Goal: Transaction & Acquisition: Purchase product/service

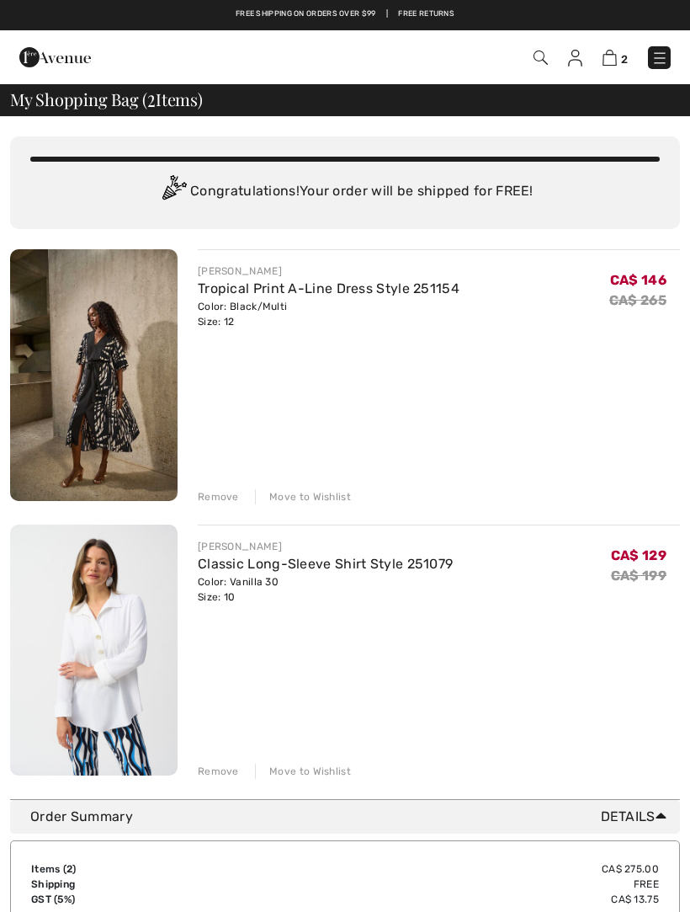
click at [668, 56] on img at bounding box center [660, 58] width 17 height 17
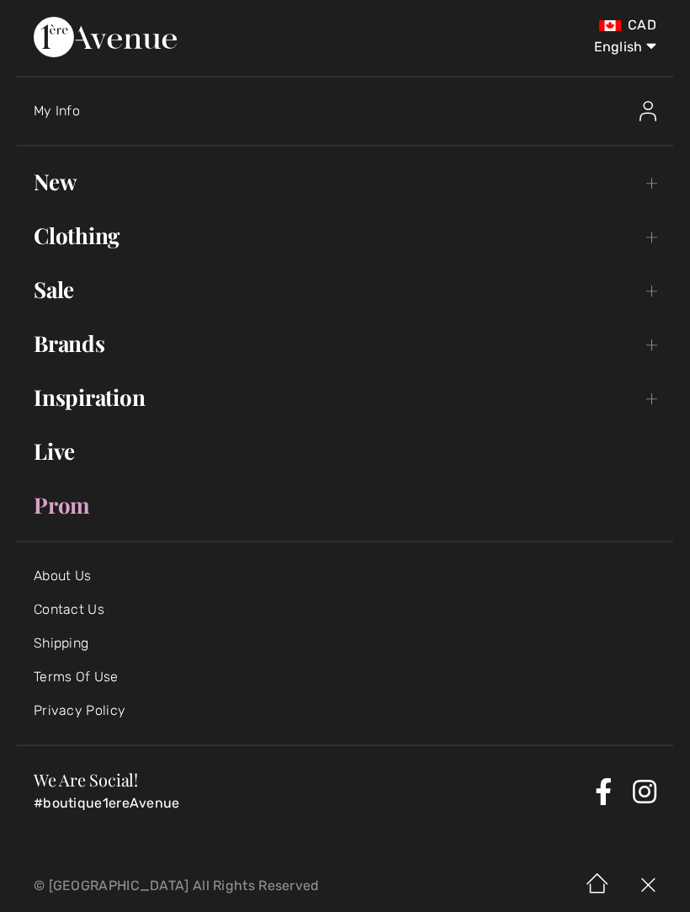
click at [655, 291] on link "Sale Toggle submenu" at bounding box center [345, 289] width 657 height 37
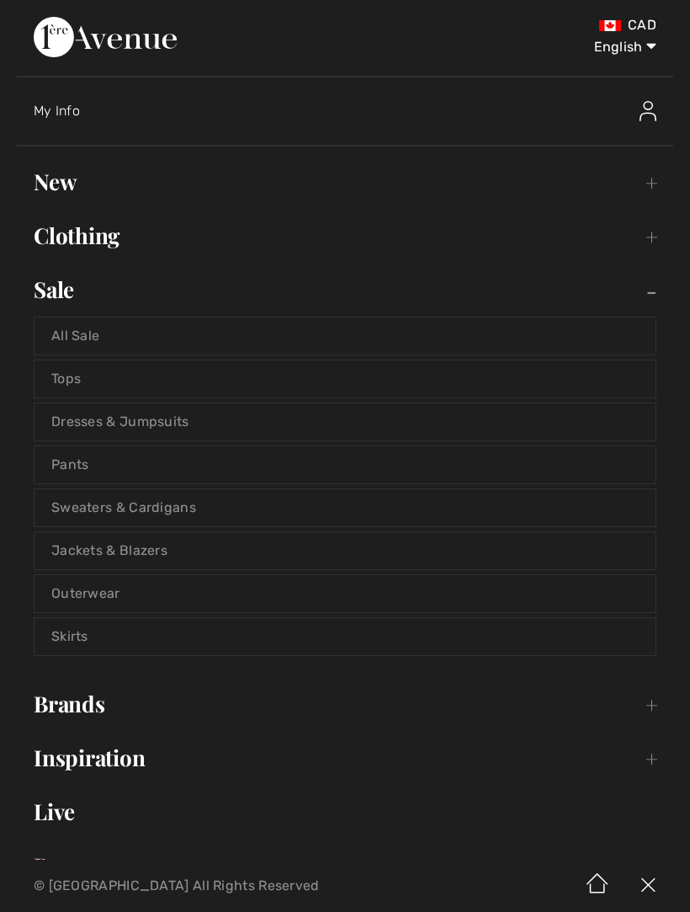
click at [104, 333] on link "All Sale" at bounding box center [345, 335] width 621 height 37
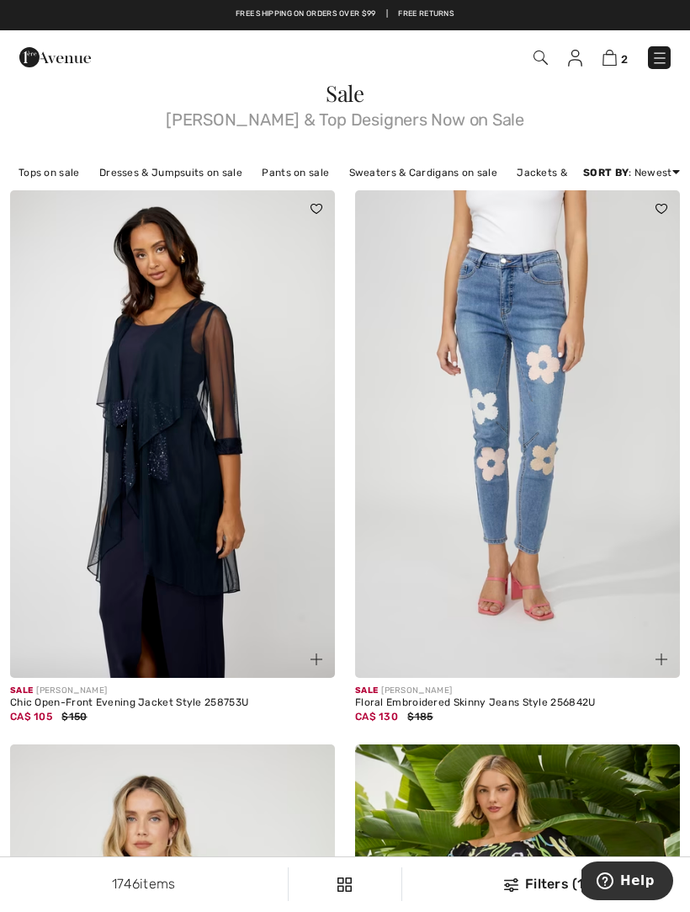
click at [616, 55] on img at bounding box center [610, 58] width 14 height 16
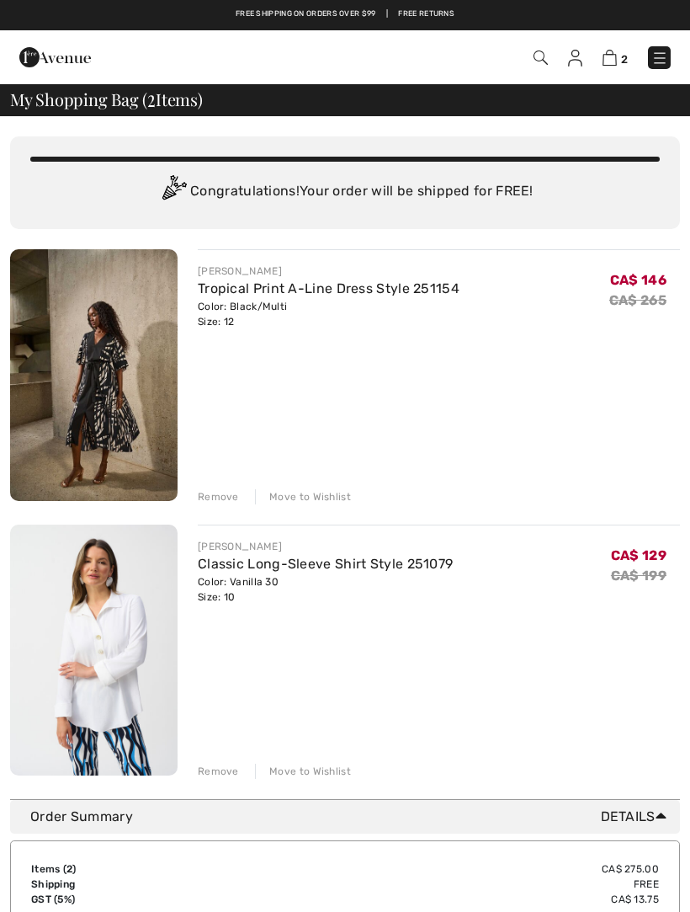
click at [324, 495] on div "Move to Wishlist" at bounding box center [303, 496] width 96 height 15
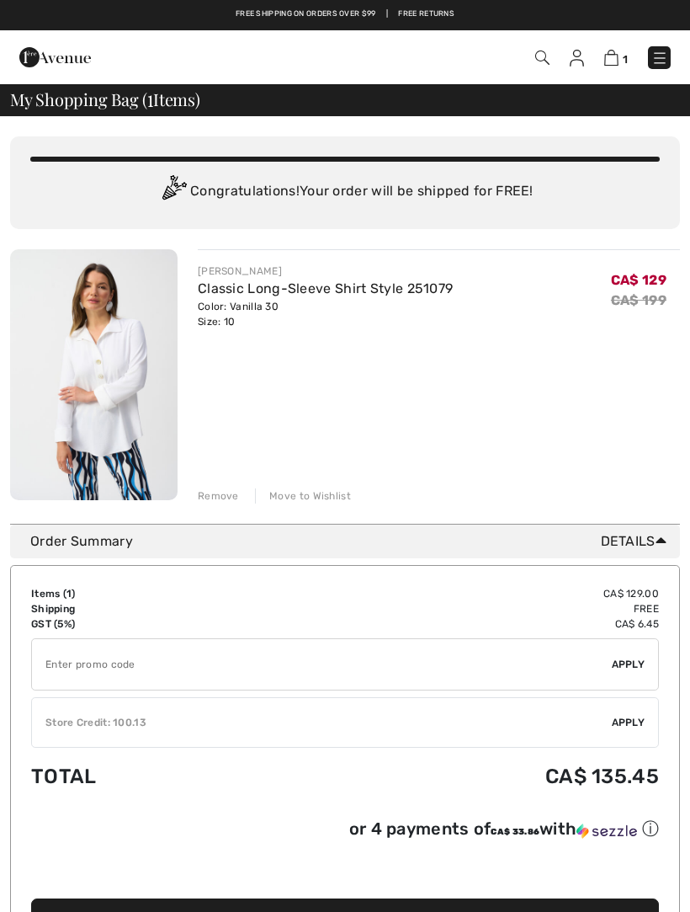
click at [56, 676] on input "TEXT" at bounding box center [322, 664] width 580 height 51
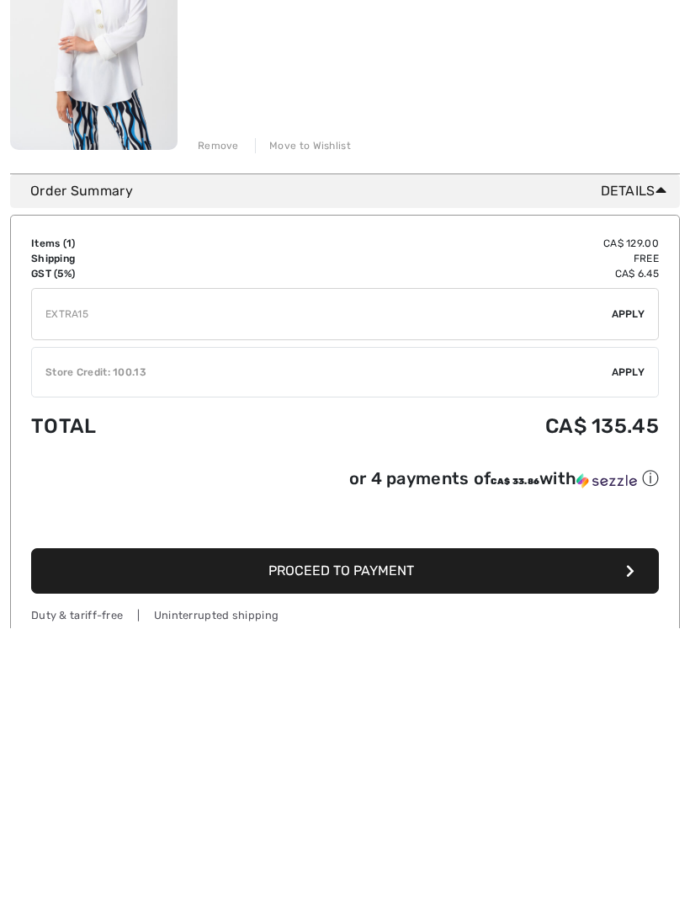
click at [634, 590] on span "Apply" at bounding box center [629, 597] width 34 height 15
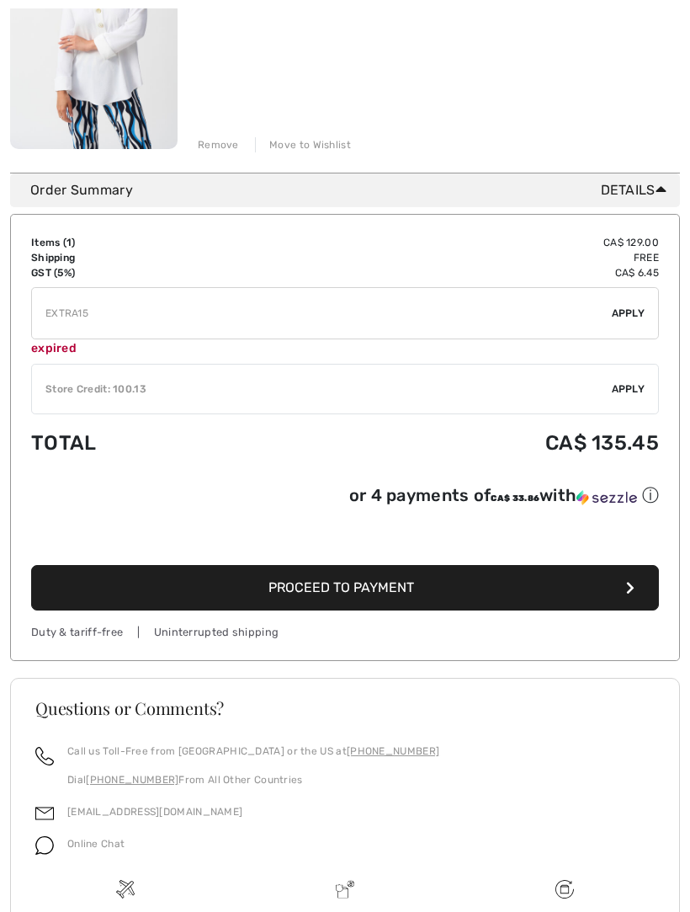
click at [97, 337] on input "TEXT" at bounding box center [322, 313] width 580 height 51
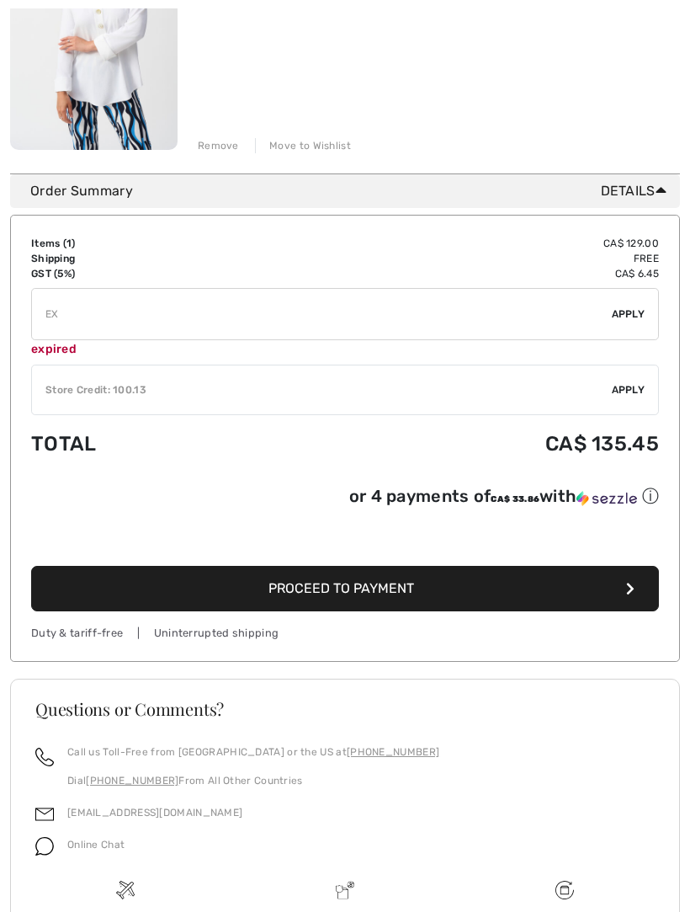
type input "E"
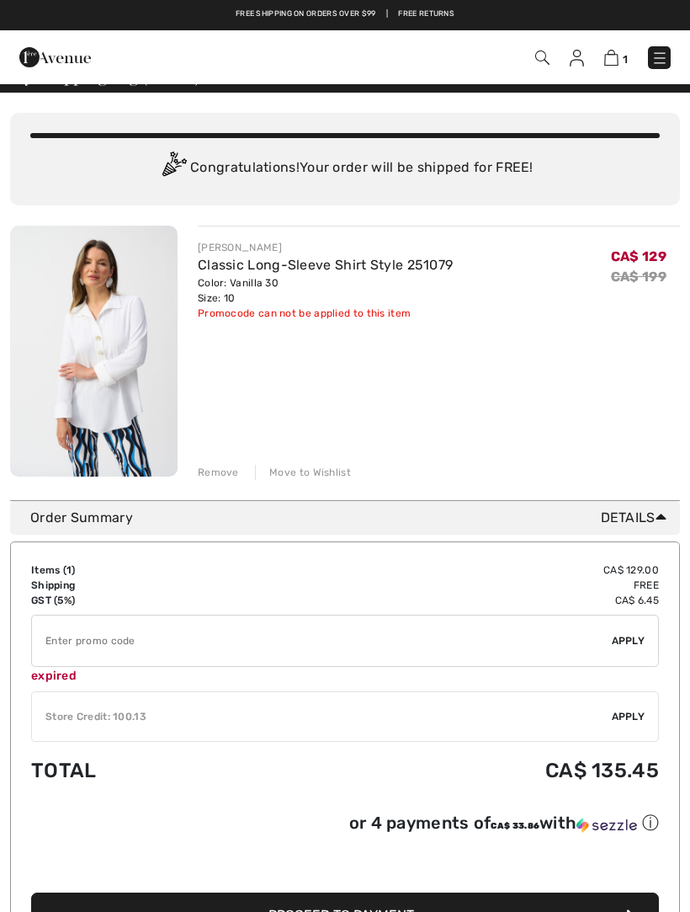
scroll to position [0, 0]
